Goal: Task Accomplishment & Management: Complete application form

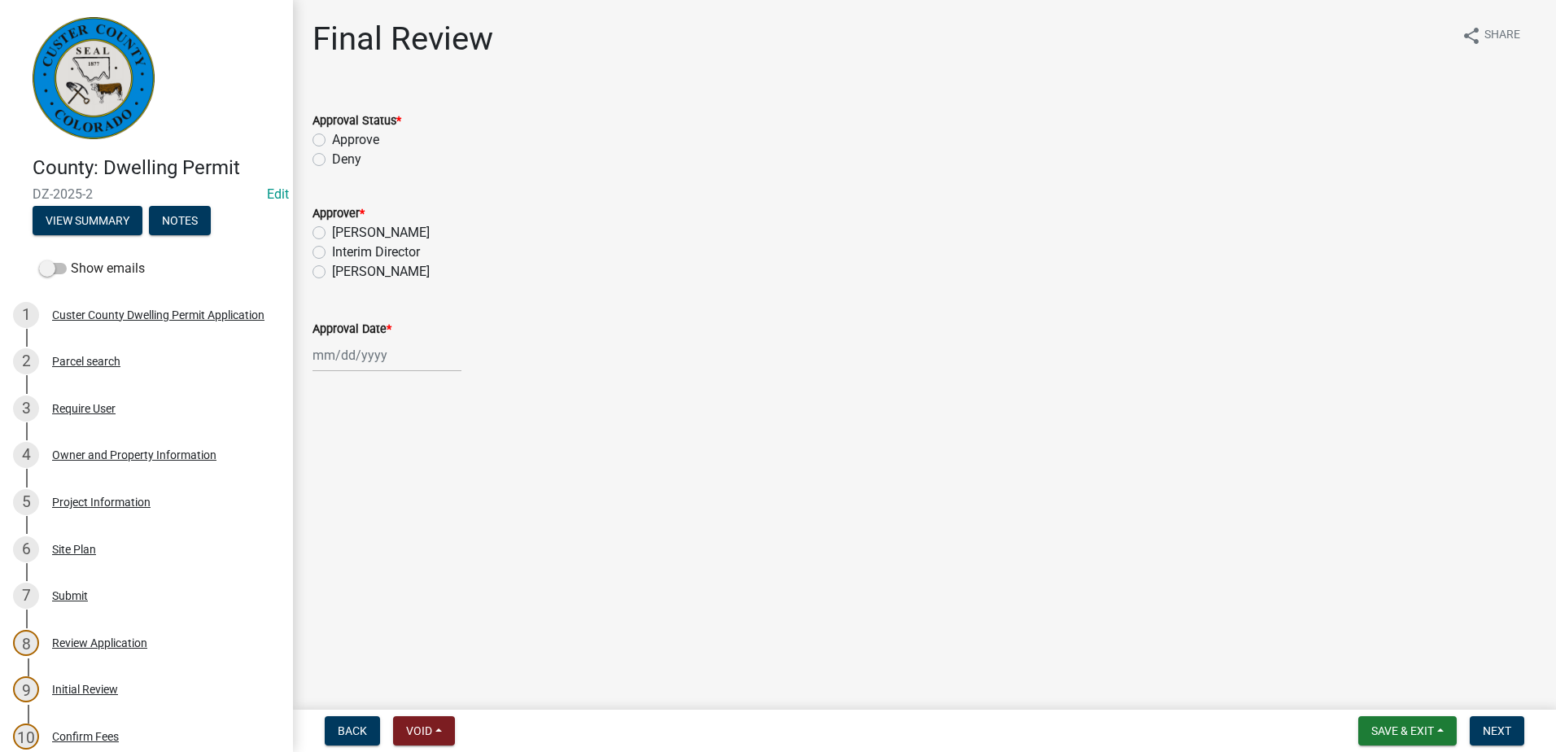
click at [332, 138] on label "Approve" at bounding box center [355, 140] width 47 height 20
click at [332, 138] on input "Approve" at bounding box center [337, 135] width 11 height 11
radio input "true"
click at [332, 233] on label "[PERSON_NAME]" at bounding box center [381, 233] width 98 height 20
click at [332, 233] on input "[PERSON_NAME]" at bounding box center [337, 228] width 11 height 11
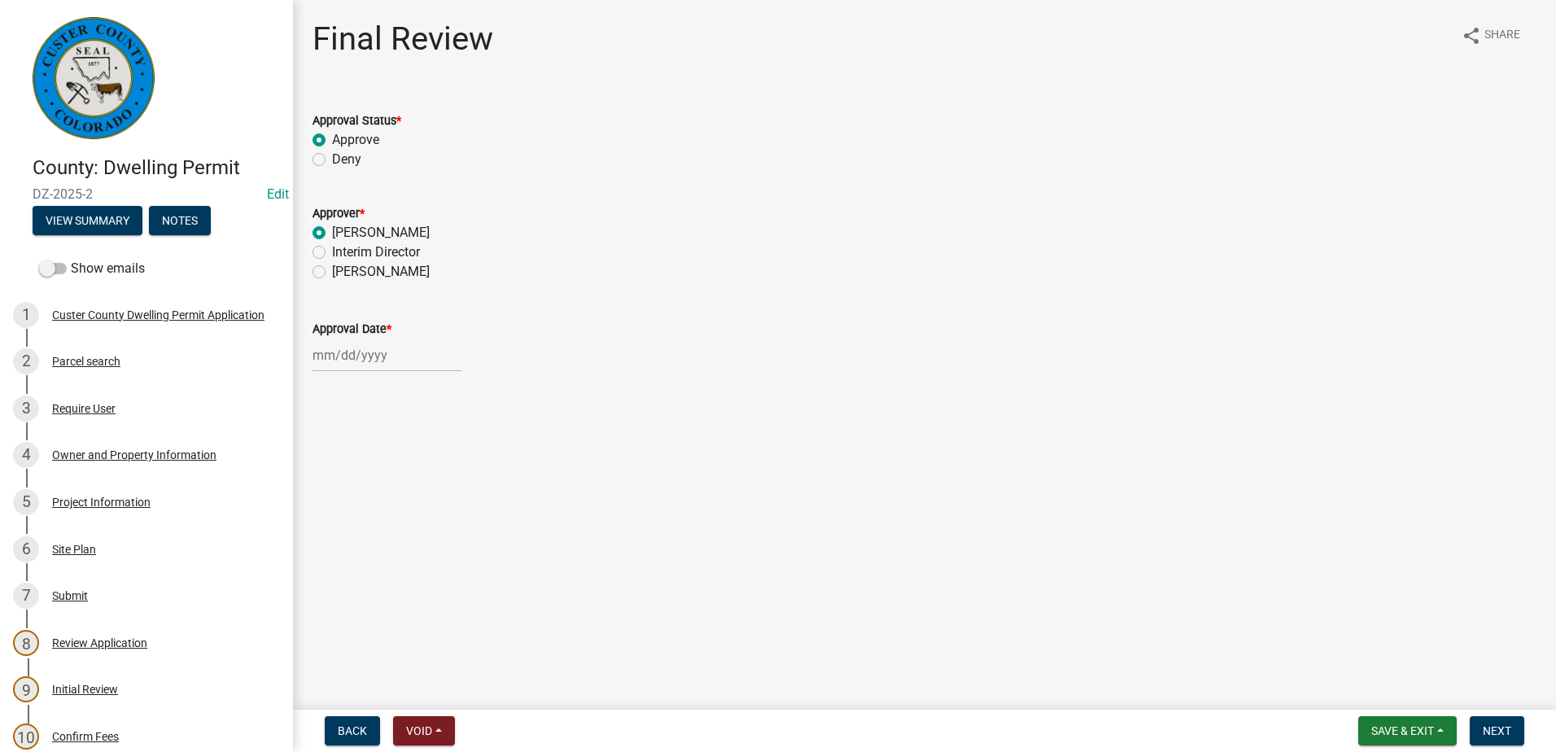
radio input "true"
click at [362, 358] on div at bounding box center [387, 355] width 149 height 33
select select "8"
select select "2025"
click at [383, 518] on div "20" at bounding box center [381, 520] width 26 height 26
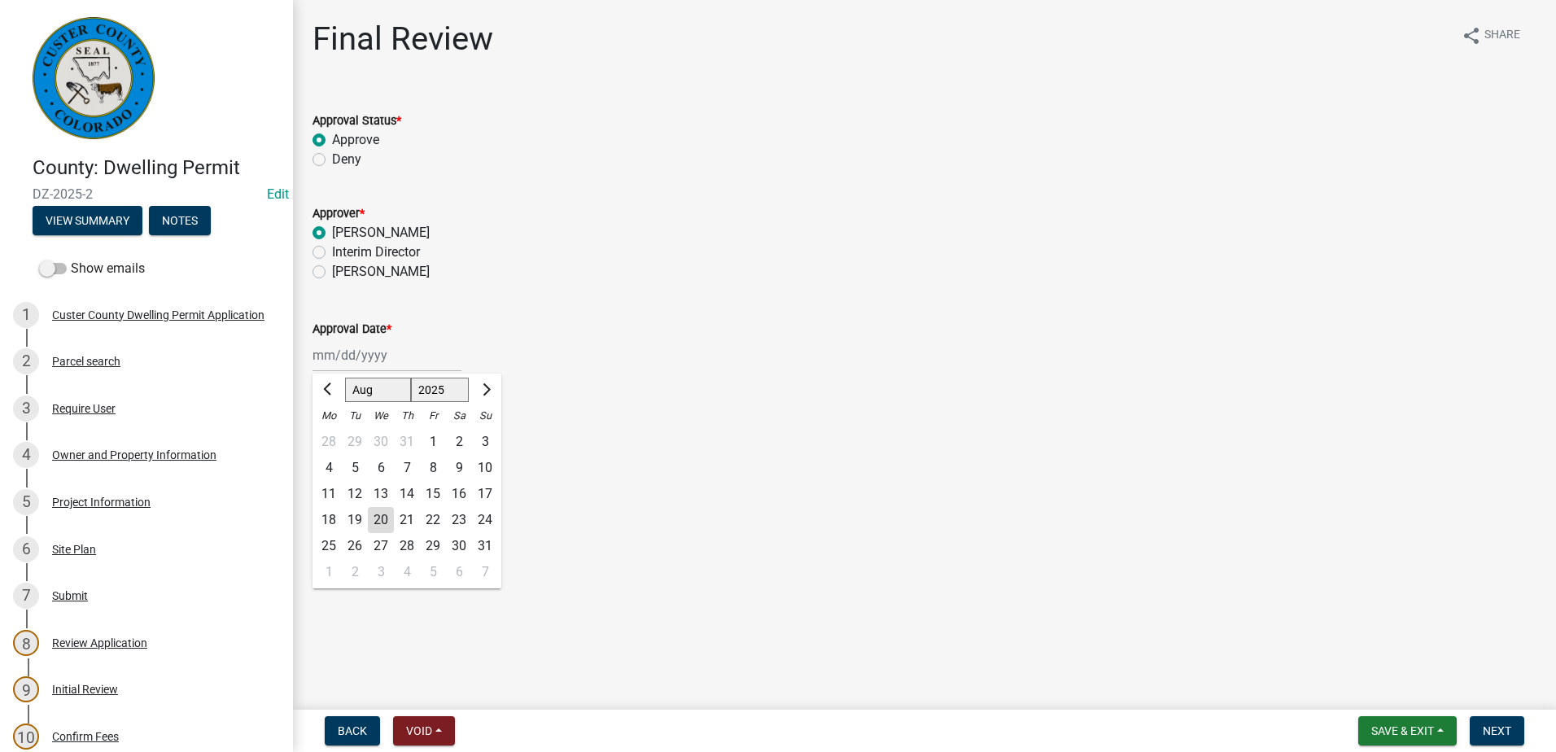
type input "[DATE]"
click at [1511, 730] on span "Next" at bounding box center [1497, 730] width 28 height 13
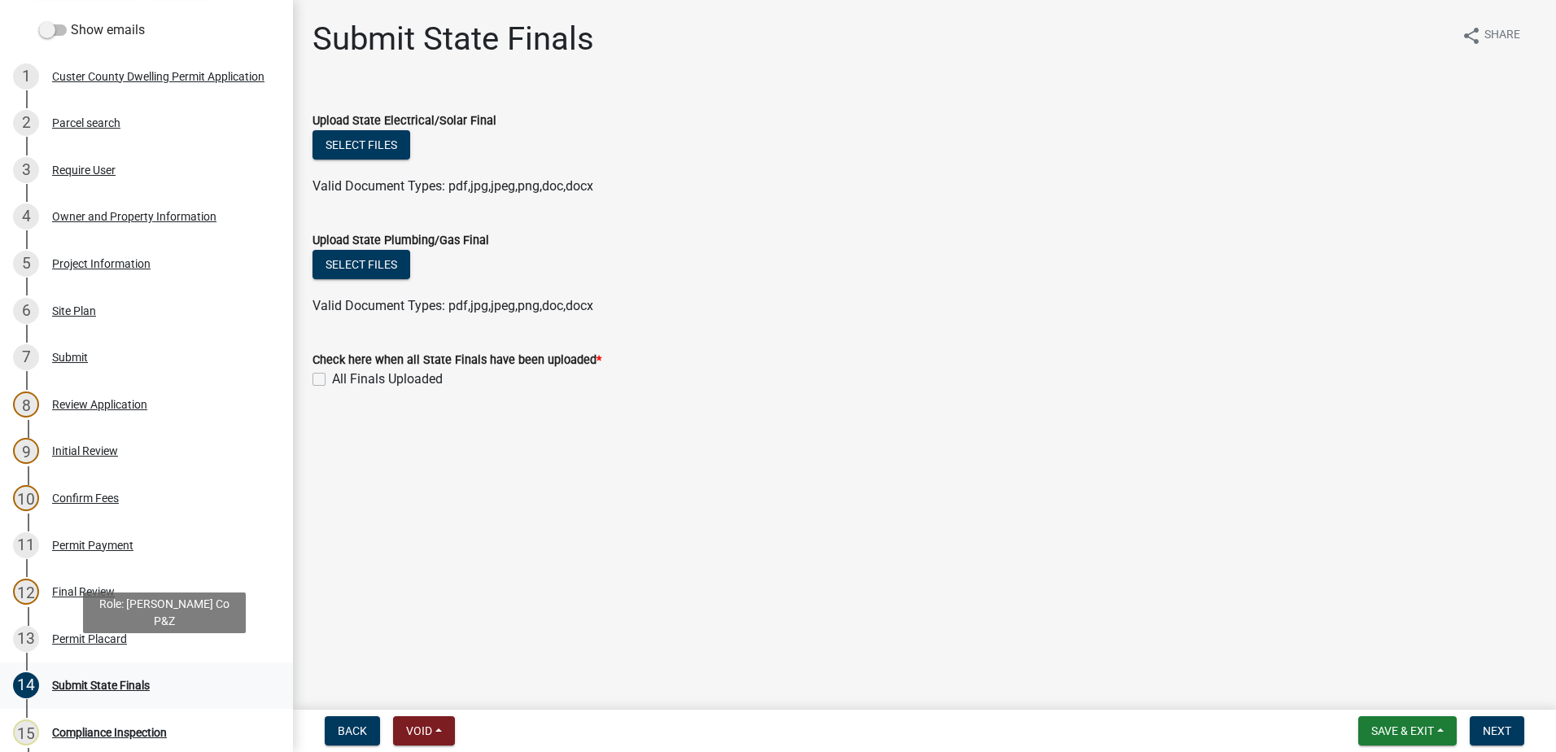
scroll to position [244, 0]
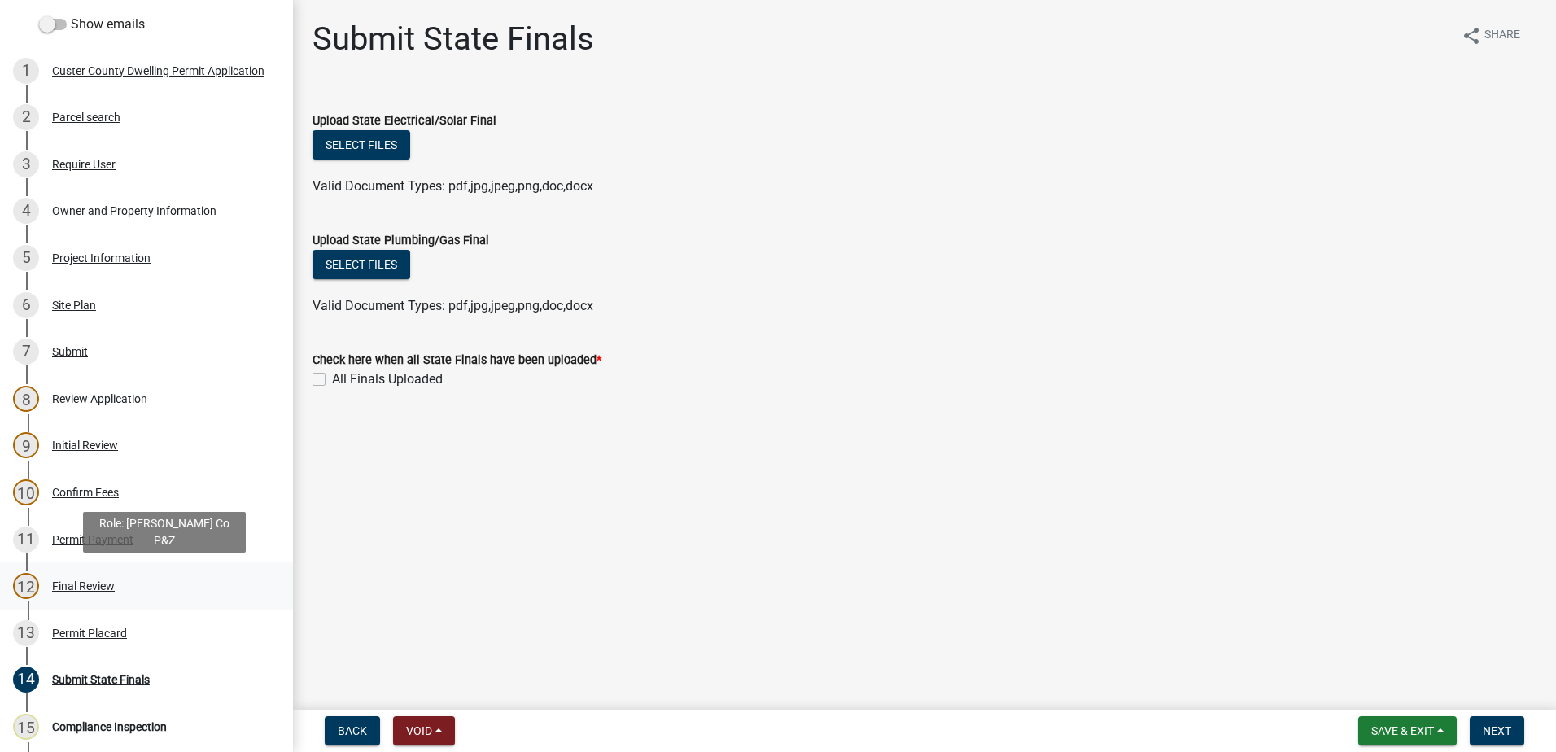
click at [94, 580] on div "Final Review" at bounding box center [83, 585] width 63 height 11
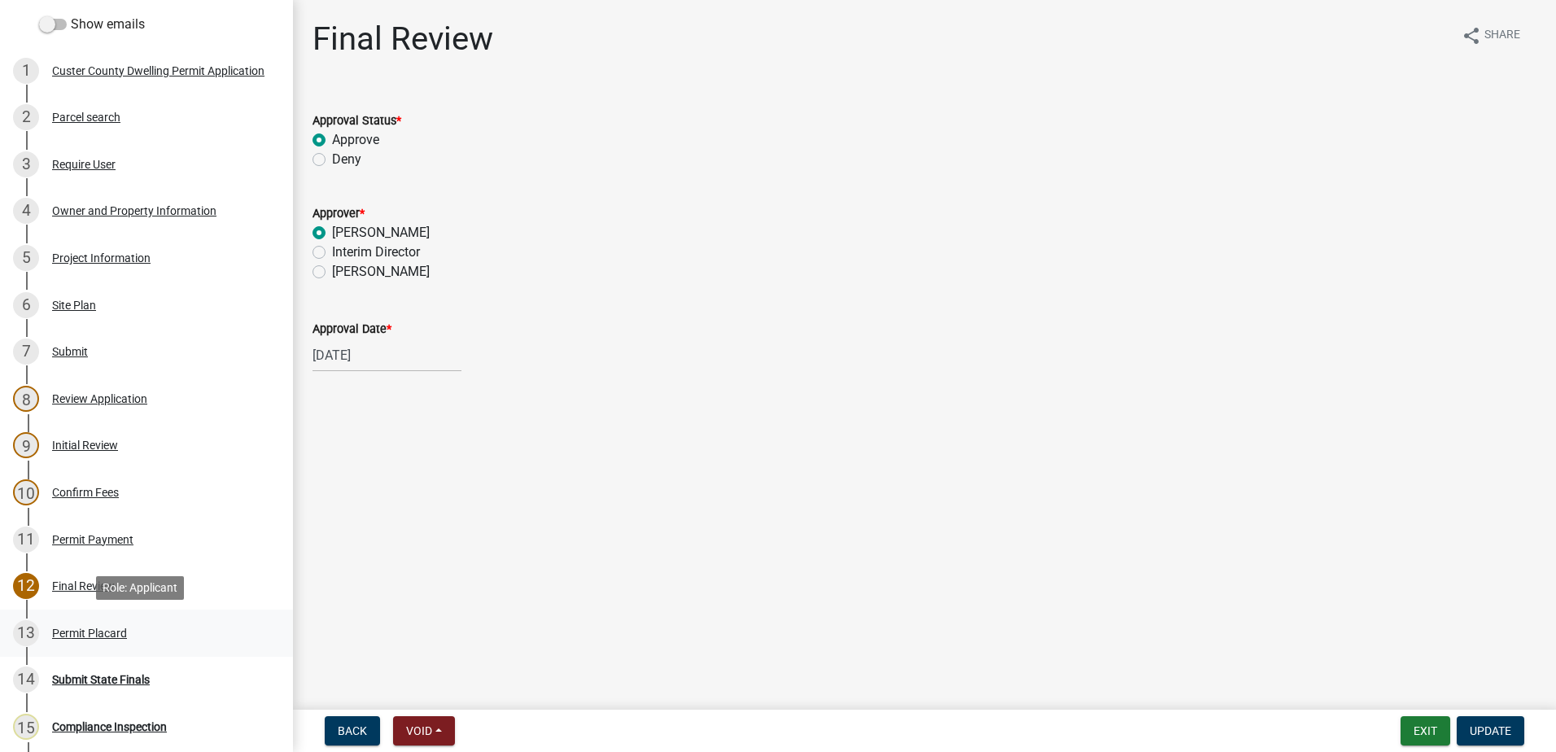
click at [106, 627] on div "Permit Placard" at bounding box center [89, 632] width 75 height 11
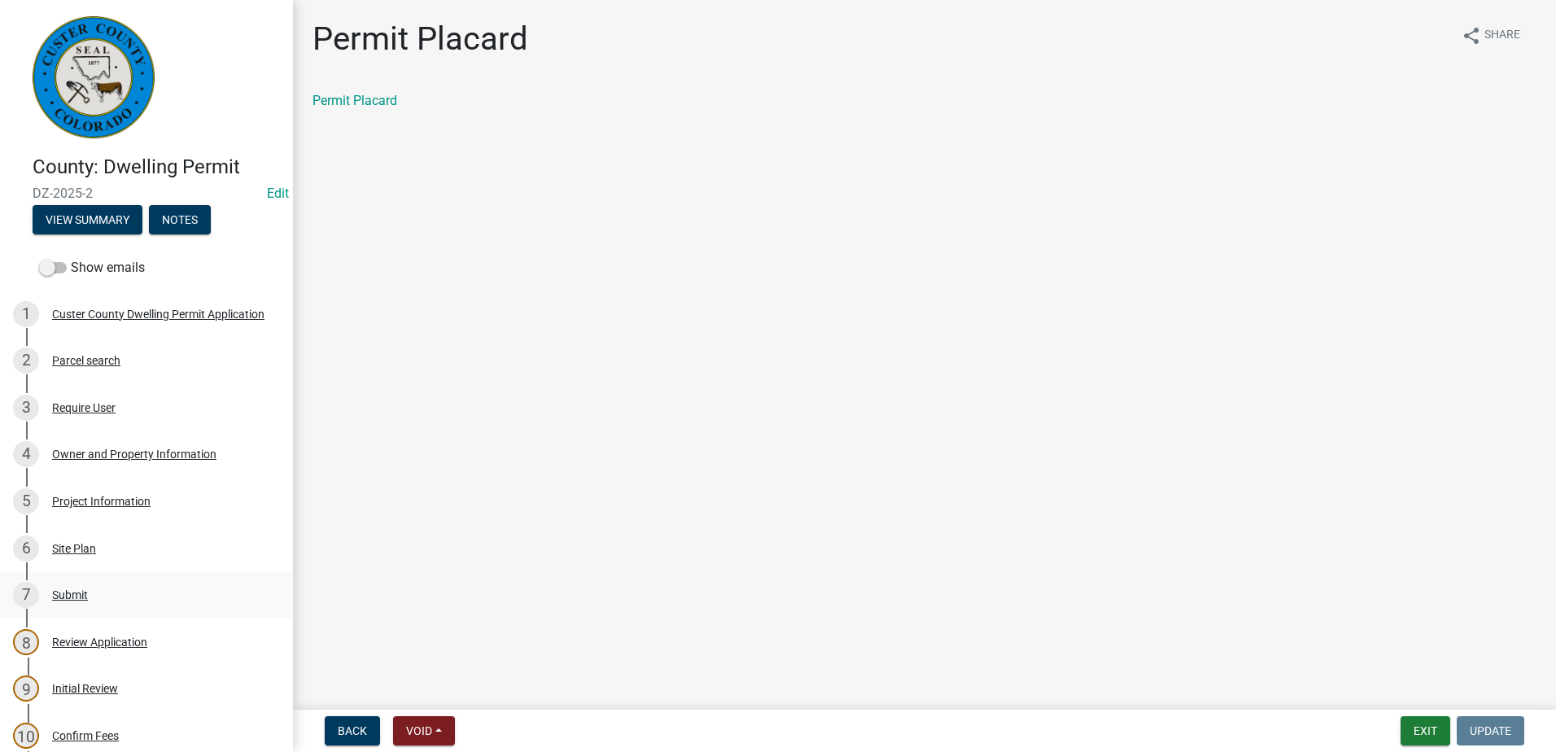
scroll to position [0, 0]
click at [42, 265] on span at bounding box center [53, 268] width 28 height 11
click at [71, 259] on input "Show emails" at bounding box center [71, 259] width 0 height 0
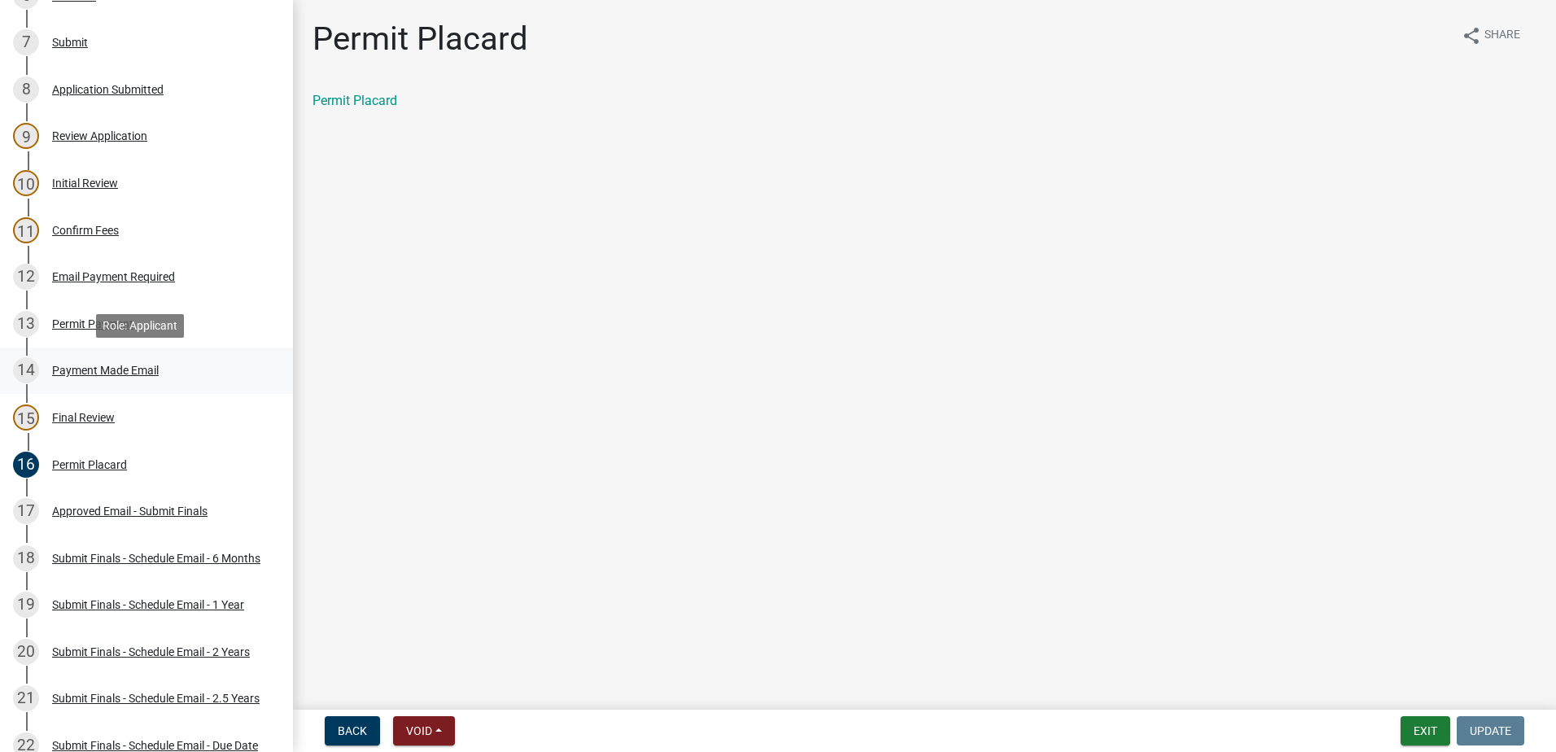
scroll to position [570, 0]
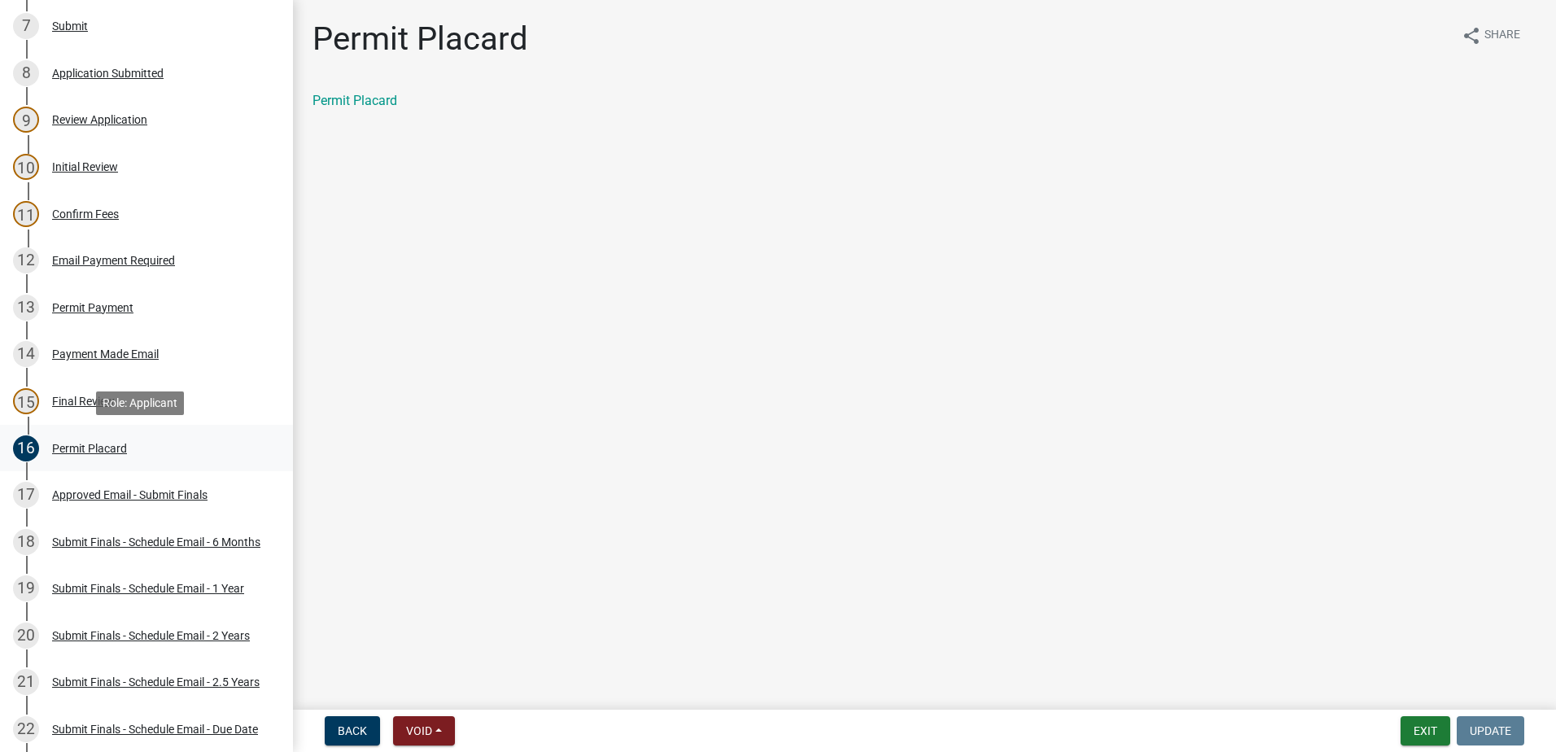
click at [90, 444] on div "Permit Placard" at bounding box center [89, 448] width 75 height 11
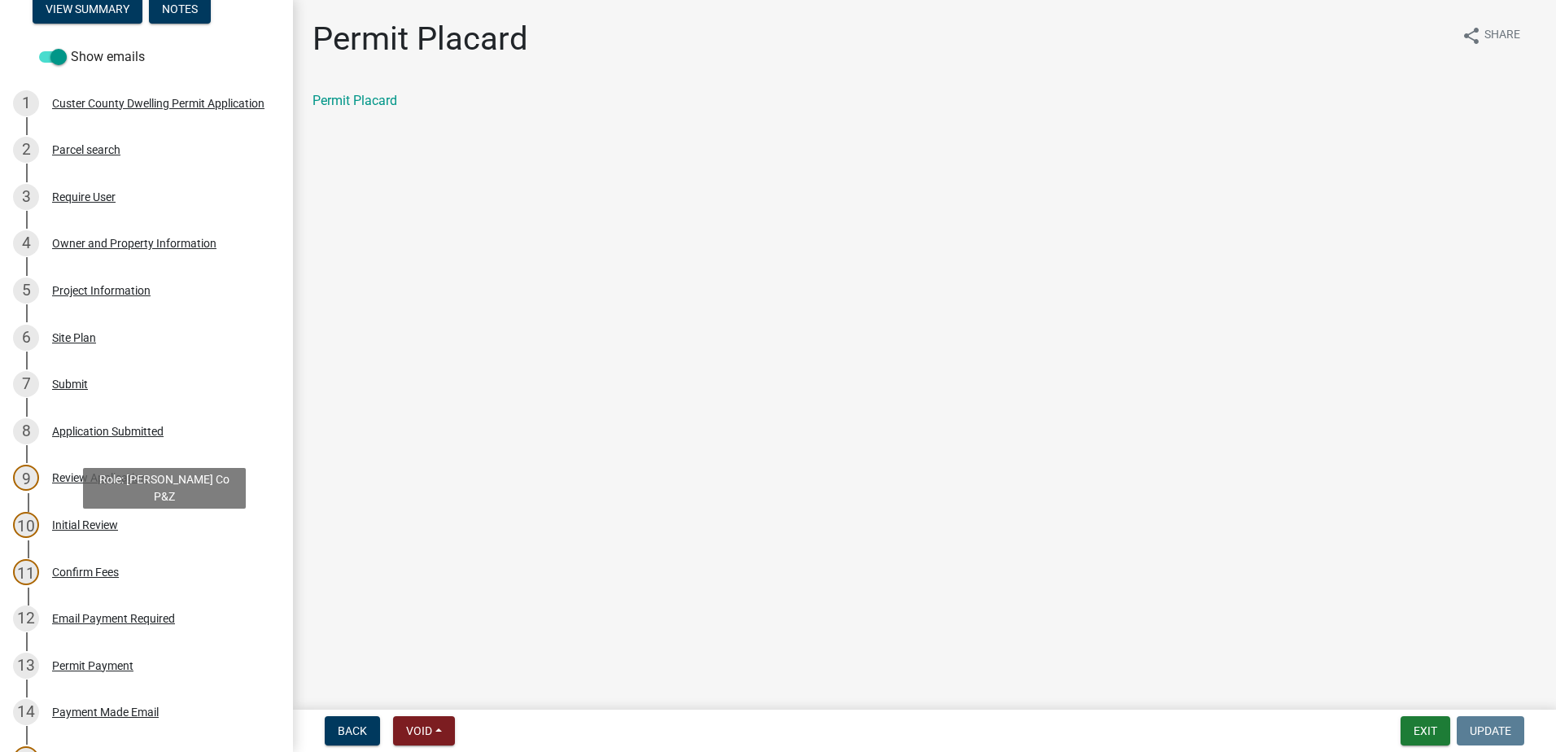
scroll to position [203, 0]
